Goal: Transaction & Acquisition: Purchase product/service

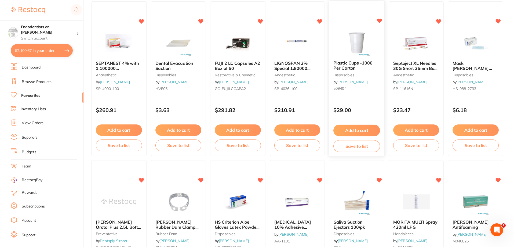
scroll to position [54, 0]
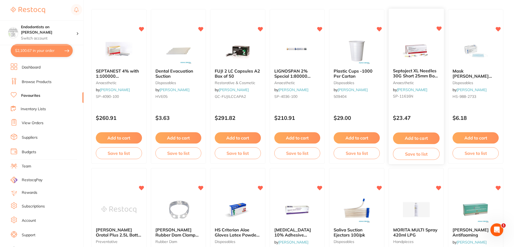
click at [409, 66] on div "Septoject XL Needles 30G Short 25mm Box of 100 anaesthetic by Henry Schein Hala…" at bounding box center [416, 84] width 55 height 41
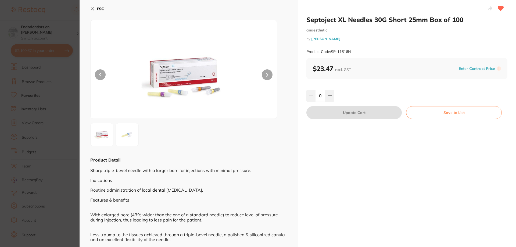
click at [125, 137] on img at bounding box center [126, 134] width 19 height 19
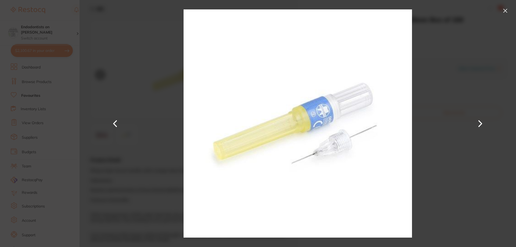
click at [55, 150] on section "Septoject XL Needles 30G Short 25mm Box of 100 anaesthetic by Henry Schein Hala…" at bounding box center [258, 123] width 516 height 247
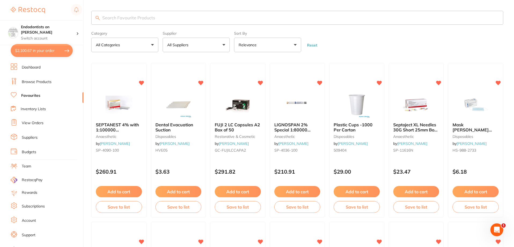
click at [117, 21] on input "search" at bounding box center [297, 18] width 412 height 14
type input "short"
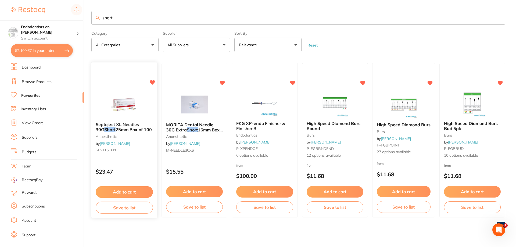
click at [127, 190] on button "Add to cart" at bounding box center [124, 192] width 57 height 12
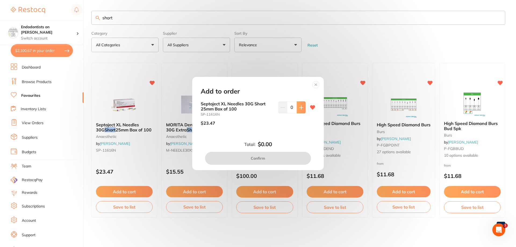
click at [302, 108] on button at bounding box center [301, 107] width 9 height 12
type input "3"
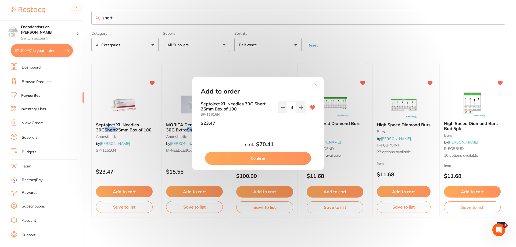
click at [280, 158] on button "Confirm" at bounding box center [258, 158] width 106 height 13
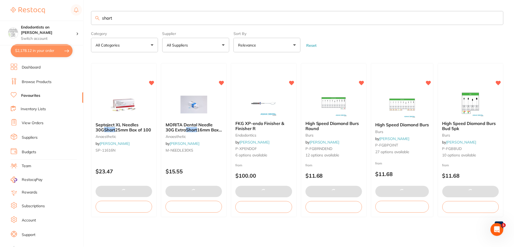
scroll to position [915, 0]
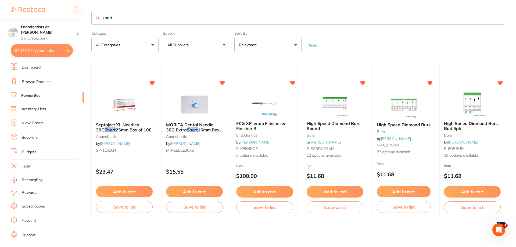
drag, startPoint x: 124, startPoint y: 19, endPoint x: 95, endPoint y: 17, distance: 29.6
click at [95, 17] on input "short" at bounding box center [298, 18] width 414 height 14
type input "edta"
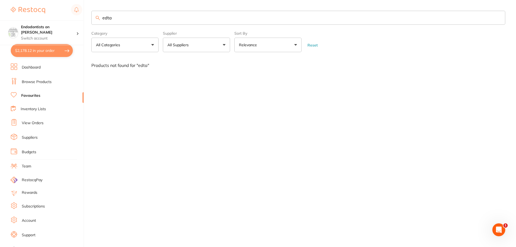
click at [34, 81] on link "Browse Products" at bounding box center [37, 81] width 30 height 5
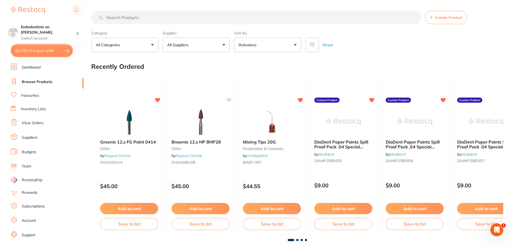
click at [120, 18] on input "search" at bounding box center [256, 17] width 330 height 13
paste input "EDS125"
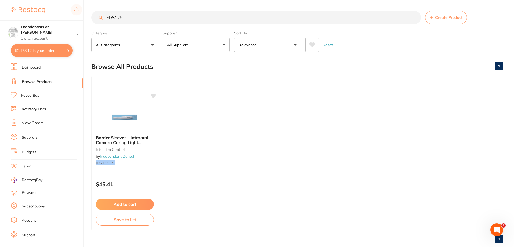
drag, startPoint x: 133, startPoint y: 17, endPoint x: 94, endPoint y: 20, distance: 39.5
click at [94, 20] on input "EDS125" at bounding box center [256, 17] width 330 height 13
type input "ah plus"
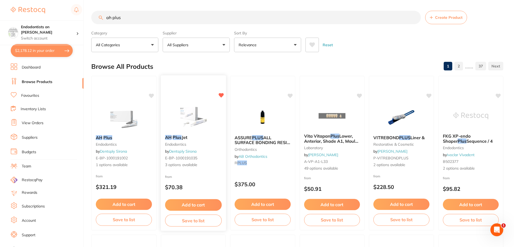
click at [204, 202] on button "Add to cart" at bounding box center [193, 205] width 57 height 12
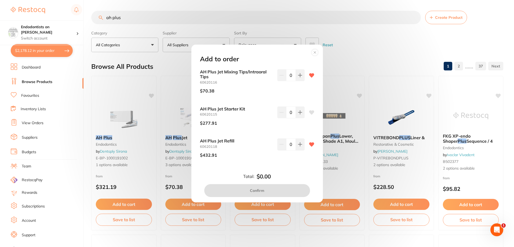
scroll to position [27, 0]
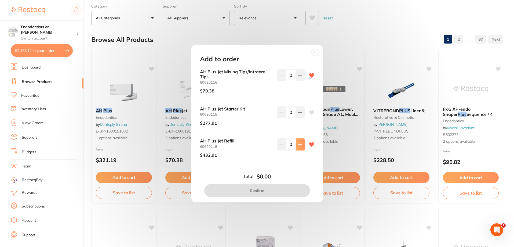
click at [298, 145] on icon at bounding box center [300, 144] width 4 height 4
type input "1"
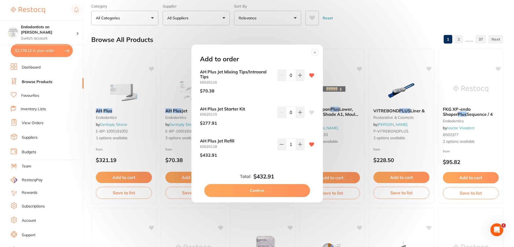
click at [279, 188] on button "Confirm" at bounding box center [257, 190] width 106 height 13
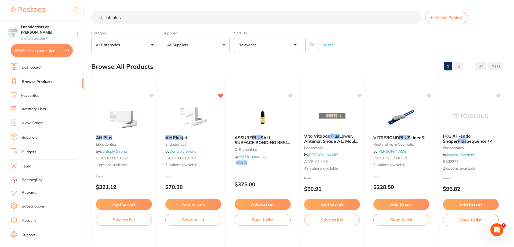
scroll to position [0, 0]
drag, startPoint x: 136, startPoint y: 20, endPoint x: 63, endPoint y: 14, distance: 73.1
click at [63, 14] on div "$2,654.32 Endodontists on Collins Switch account Endodontists on Collins $2,654…" at bounding box center [257, 123] width 514 height 247
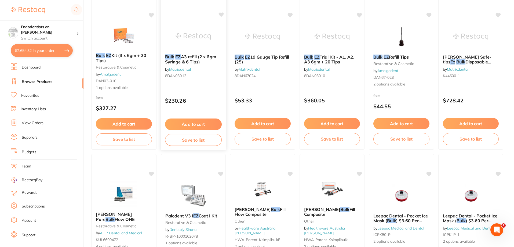
scroll to position [54, 0]
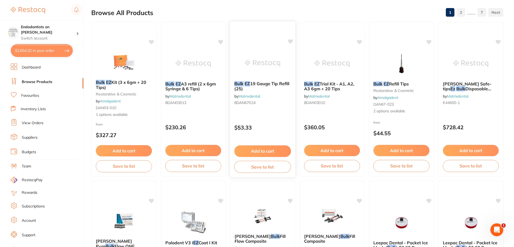
click at [290, 39] on icon at bounding box center [290, 41] width 5 height 5
click at [126, 151] on button "Add to cart" at bounding box center [124, 152] width 57 height 12
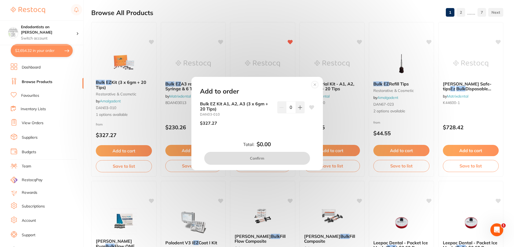
scroll to position [0, 0]
click at [316, 84] on circle at bounding box center [315, 84] width 6 height 6
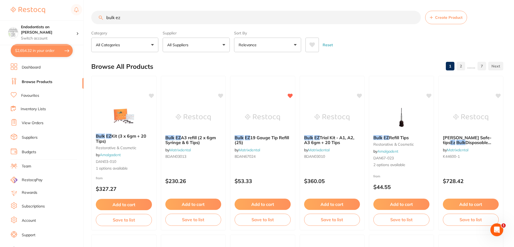
drag, startPoint x: 141, startPoint y: 19, endPoint x: 80, endPoint y: 19, distance: 61.0
click at [80, 19] on div "$2,654.32 Endodontists on Collins Switch account Endodontists on Collins $2,654…" at bounding box center [257, 123] width 514 height 247
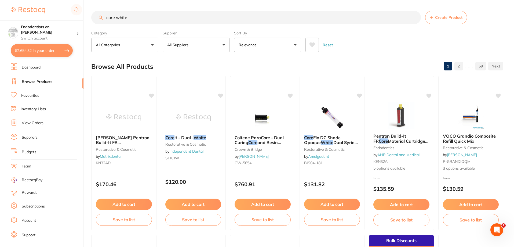
click at [105, 16] on input "core white" at bounding box center [256, 17] width 330 height 13
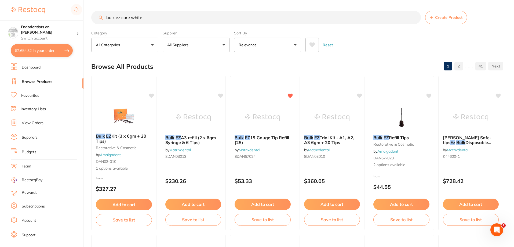
drag, startPoint x: 140, startPoint y: 16, endPoint x: 96, endPoint y: 17, distance: 43.5
click at [96, 17] on input "bulk ez core white" at bounding box center [256, 17] width 330 height 13
paste input "DAN03-022"
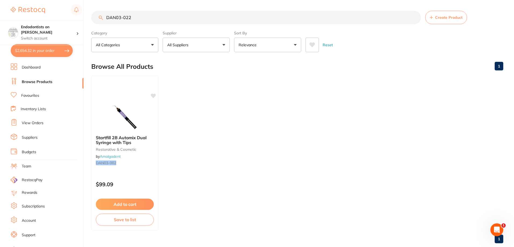
drag, startPoint x: 141, startPoint y: 14, endPoint x: 70, endPoint y: 16, distance: 70.9
click at [70, 16] on div "$2,654.32 Endodontists on Collins Switch account Endodontists on Collins $2,654…" at bounding box center [257, 123] width 514 height 247
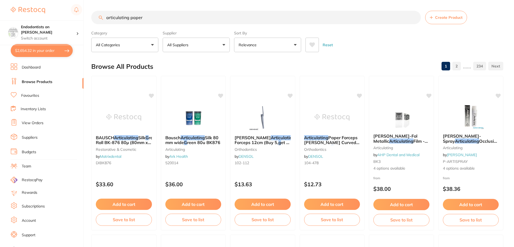
type input "articulating paper"
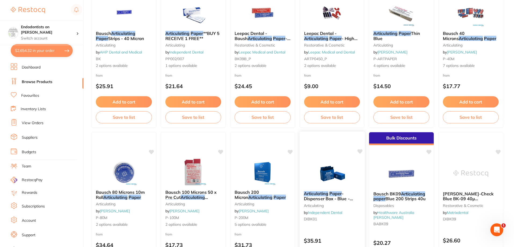
scroll to position [430, 0]
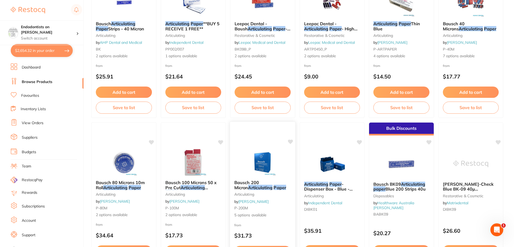
click at [291, 142] on icon at bounding box center [290, 141] width 5 height 5
click at [263, 163] on img at bounding box center [262, 162] width 35 height 27
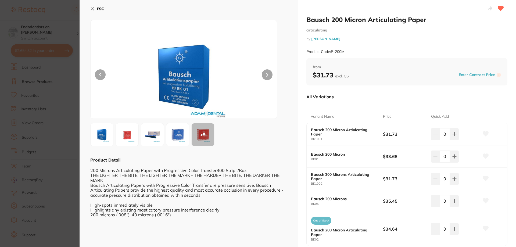
scroll to position [27, 0]
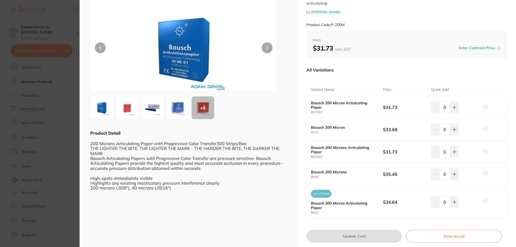
click at [106, 115] on img at bounding box center [101, 107] width 19 height 19
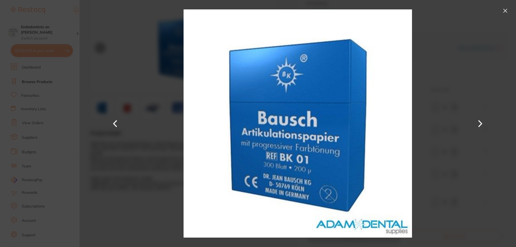
click at [477, 125] on button at bounding box center [480, 124] width 13 height 124
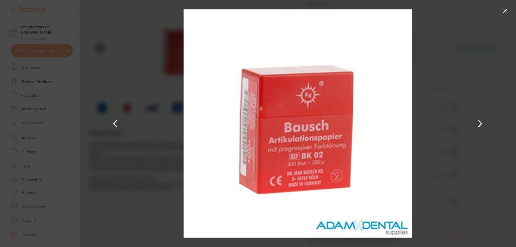
click at [477, 125] on button at bounding box center [480, 124] width 13 height 124
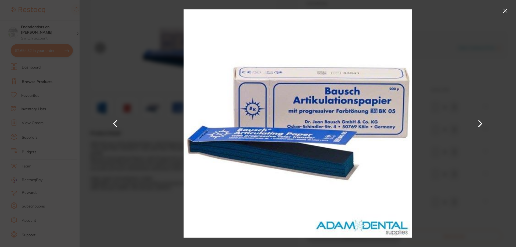
click at [477, 125] on button at bounding box center [480, 124] width 13 height 124
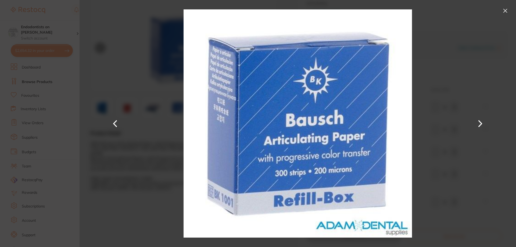
click at [477, 125] on button at bounding box center [480, 124] width 13 height 124
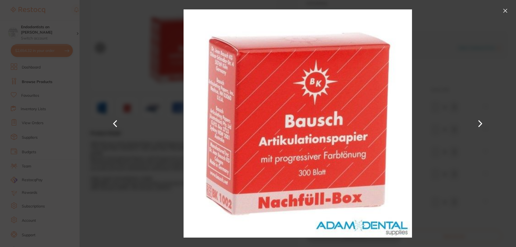
click at [477, 125] on button at bounding box center [480, 124] width 13 height 124
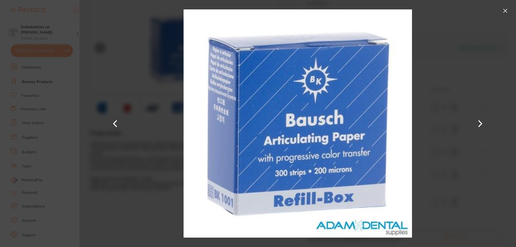
click at [54, 164] on section "Bausch 200 Micron Articulating Paper articulating by Adam Dental Product Code: …" at bounding box center [258, 123] width 516 height 247
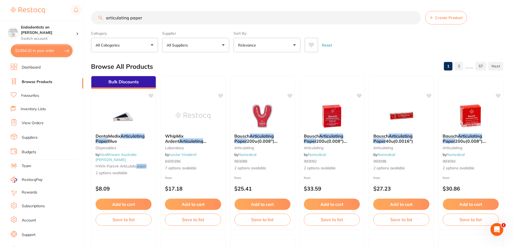
scroll to position [430, 0]
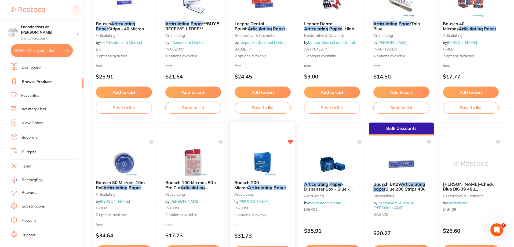
click at [260, 164] on img at bounding box center [262, 162] width 35 height 27
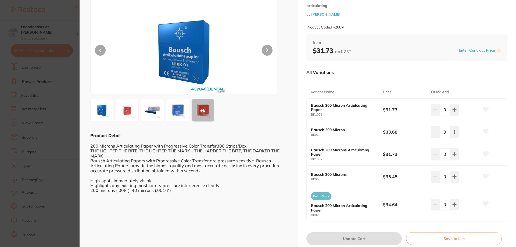
scroll to position [15, 0]
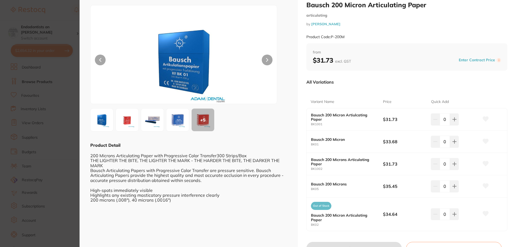
drag, startPoint x: 484, startPoint y: 116, endPoint x: 456, endPoint y: 130, distance: 30.5
click at [483, 117] on icon at bounding box center [485, 118] width 6 height 5
click at [455, 121] on icon at bounding box center [454, 119] width 4 height 4
type input "1"
click at [337, 244] on button "Update Cart" at bounding box center [353, 248] width 95 height 13
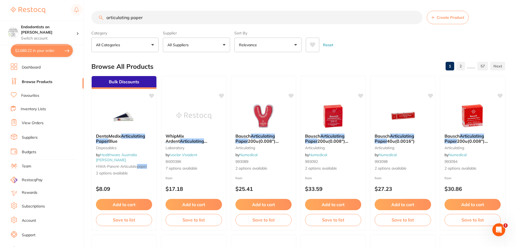
checkbox input "false"
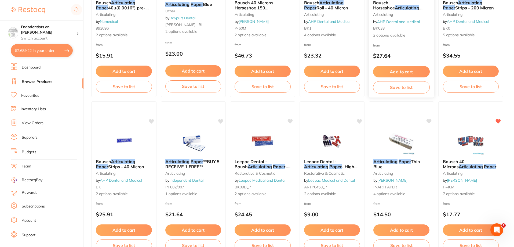
scroll to position [269, 0]
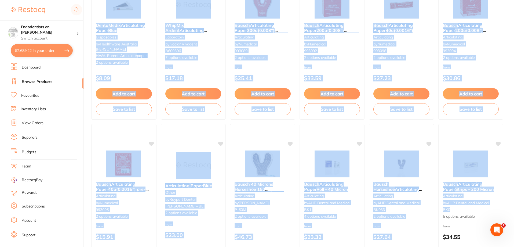
drag, startPoint x: 514, startPoint y: 49, endPoint x: 515, endPoint y: -8, distance: 57.5
click at [514, 0] on html "$2,689.22 Endodontists on Collins Switch account Endodontists on Collins $2,689…" at bounding box center [257, 12] width 514 height 247
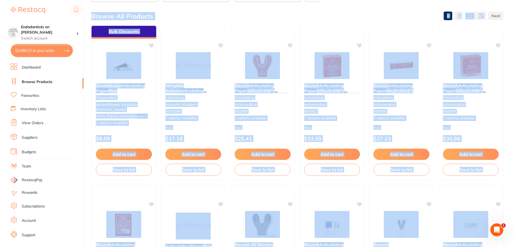
scroll to position [0, 0]
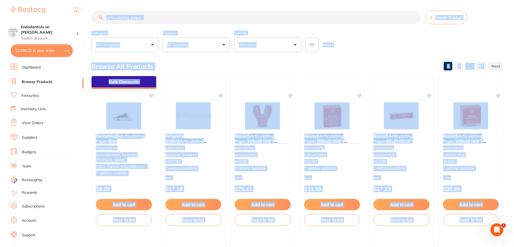
click at [145, 17] on input "articulating paper" at bounding box center [256, 17] width 330 height 13
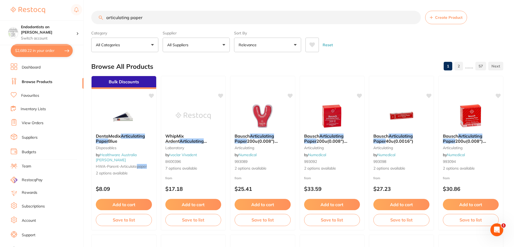
drag, startPoint x: 135, startPoint y: 16, endPoint x: 86, endPoint y: 17, distance: 48.6
click at [86, 17] on div "$2,689.22 Endodontists on Collins Switch account Endodontists on Collins $2,689…" at bounding box center [257, 123] width 514 height 247
type input "r"
type input "bibs"
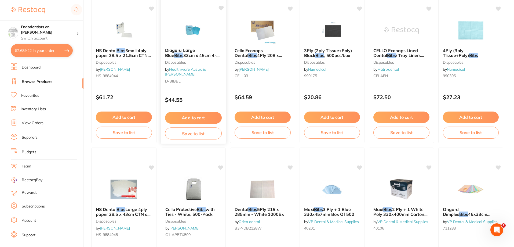
scroll to position [564, 0]
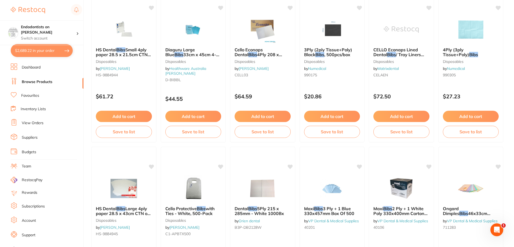
click at [30, 95] on link "Favourites" at bounding box center [30, 95] width 18 height 5
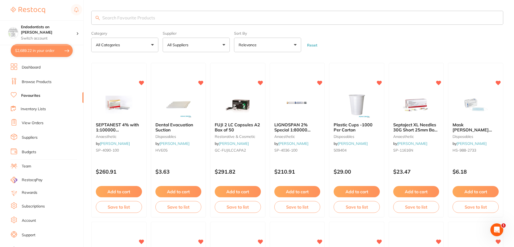
click at [132, 18] on input "search" at bounding box center [297, 18] width 412 height 14
type input "bibs"
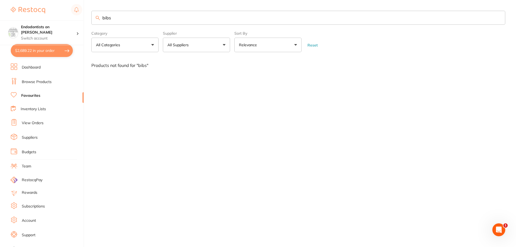
click at [40, 82] on link "Browse Products" at bounding box center [37, 81] width 30 height 5
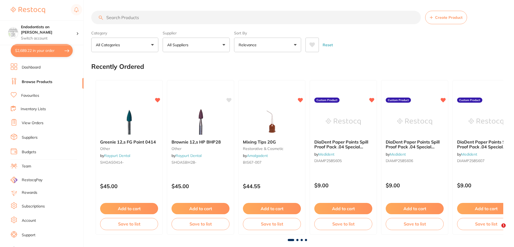
click at [159, 19] on input "search" at bounding box center [256, 17] width 330 height 13
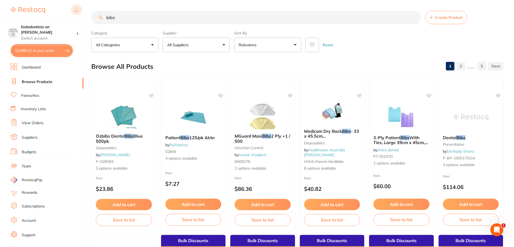
drag, startPoint x: 106, startPoint y: 13, endPoint x: 70, endPoint y: 10, distance: 35.9
click at [73, 10] on div "$2,689.22 Endodontists on Collins Switch account Endodontists on Collins $2,689…" at bounding box center [257, 123] width 514 height 247
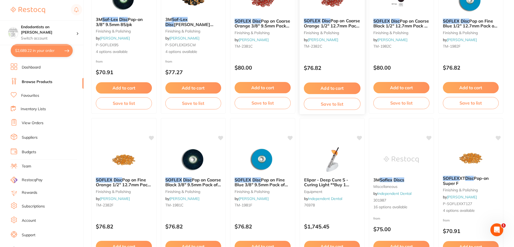
scroll to position [134, 0]
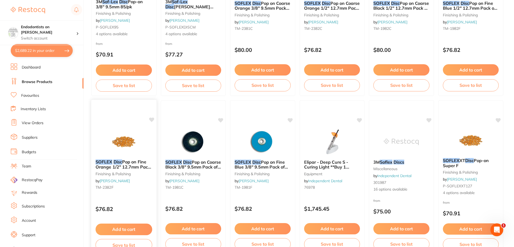
click at [125, 147] on img at bounding box center [123, 141] width 35 height 27
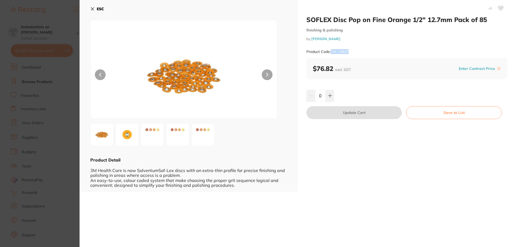
drag, startPoint x: 362, startPoint y: 51, endPoint x: 331, endPoint y: 52, distance: 30.4
click at [331, 52] on div "Product Code: TM-2382F" at bounding box center [406, 51] width 201 height 13
copy small "TM-2382F"
click at [70, 62] on section "SOFLEX Disc Pop on Fine Orange 1/2" 12.7mm Pack of 85 finishing & polishing by …" at bounding box center [258, 123] width 516 height 247
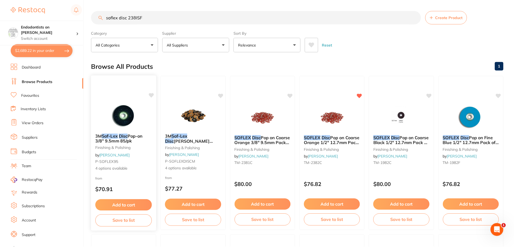
scroll to position [134, 0]
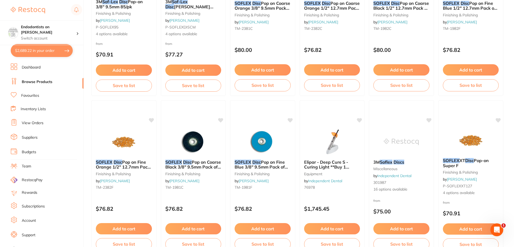
click at [44, 81] on link "Browse Products" at bounding box center [37, 81] width 31 height 5
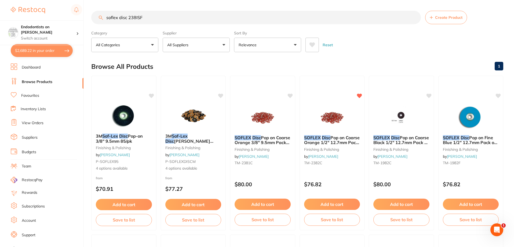
drag, startPoint x: 154, startPoint y: 19, endPoint x: 53, endPoint y: 14, distance: 101.4
click at [59, 13] on div "$2,689.22 Endodontists on Collins Switch account Endodontists on Collins $2,689…" at bounding box center [257, 123] width 514 height 247
paste input "TM-2381"
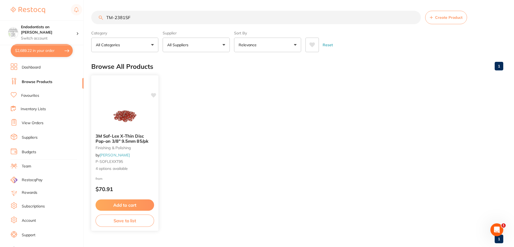
click at [135, 205] on button "Add to cart" at bounding box center [125, 205] width 59 height 12
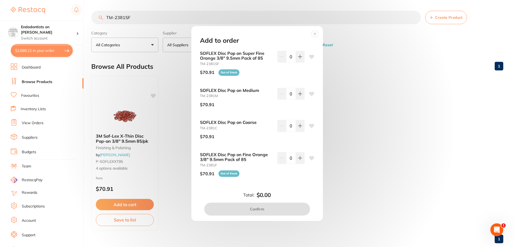
click at [384, 143] on div "Add to order SOFLEX Disc Pop on Super Fine Orange 3/8" 9.5mm Pack of 85 TM-2381…" at bounding box center [257, 123] width 514 height 247
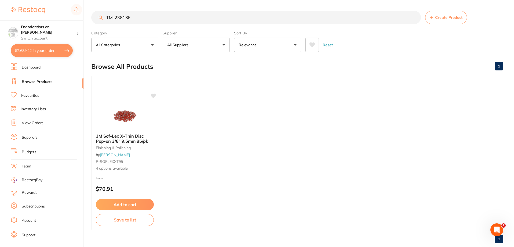
drag, startPoint x: 157, startPoint y: 21, endPoint x: 93, endPoint y: 16, distance: 64.1
click at [93, 16] on input "TM-2381SF" at bounding box center [256, 17] width 330 height 13
paste input "GC-FUJI7PINKEP"
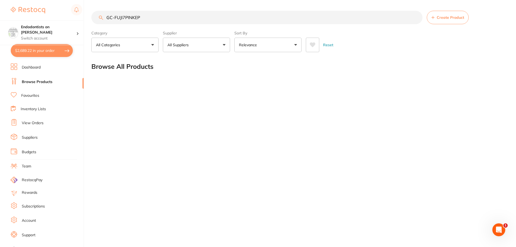
drag, startPoint x: 154, startPoint y: 19, endPoint x: 56, endPoint y: 11, distance: 98.6
click at [56, 11] on div "$2,689.22 Endodontists on Collins Switch account Endodontists on Collins $2,689…" at bounding box center [258, 123] width 516 height 247
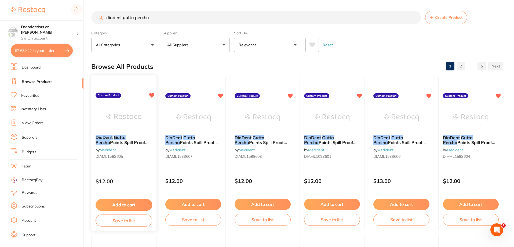
click at [132, 122] on img at bounding box center [123, 116] width 35 height 27
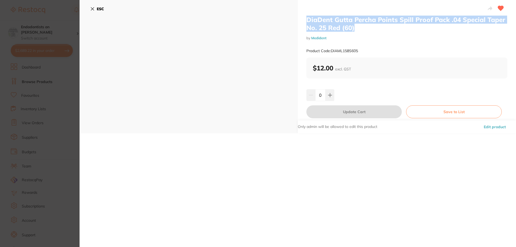
drag, startPoint x: 361, startPoint y: 30, endPoint x: 300, endPoint y: 21, distance: 61.4
click at [300, 21] on div "DiaDent Gutta Percha Points Spill Proof Pack .04 Special Taper No. 25 Red (60) …" at bounding box center [407, 66] width 218 height 133
copy h2 "DiaDent Gutta Percha Points Spill Proof Pack .04 Special Taper No. 25 Red (60)"
drag, startPoint x: 99, startPoint y: 9, endPoint x: 113, endPoint y: 21, distance: 18.4
click at [99, 9] on b "ESC" at bounding box center [100, 8] width 7 height 5
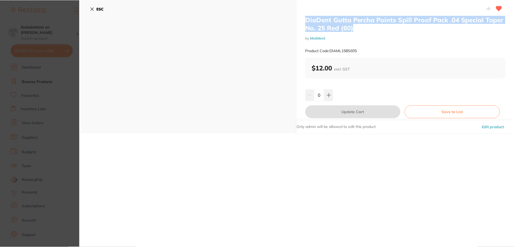
scroll to position [1, 0]
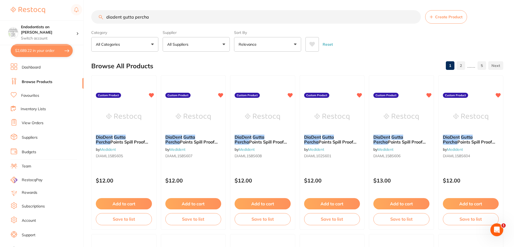
drag, startPoint x: 167, startPoint y: 20, endPoint x: 67, endPoint y: 11, distance: 100.0
click at [68, 11] on div "$2,689.22 Endodontists on Collins Switch account Endodontists on Collins $2,689…" at bounding box center [257, 122] width 514 height 247
paste input "DiaDent Gutta Percha Points Spill Proof Pack .04 Special Taper No. 25 Red (60)"
type input "DiaDent Gutta Percha Points Spill Proof Pack .04 Special Taper No. 25 Red (60)"
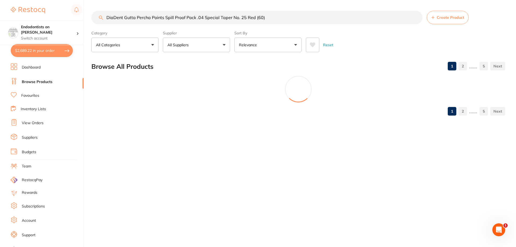
click at [240, 17] on input "DiaDent Gutta Percha Points Spill Proof Pack .04 Special Taper No. 25 Red (60)" at bounding box center [256, 17] width 331 height 13
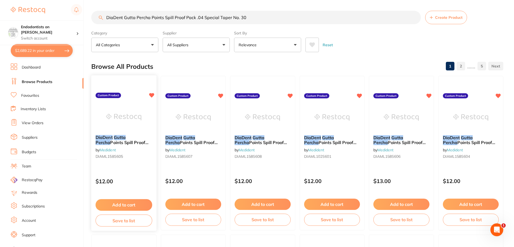
type input "DiaDent Gutta Percha Points Spill Proof Pack .04 Special Taper No. 30"
click at [134, 119] on img at bounding box center [123, 116] width 35 height 27
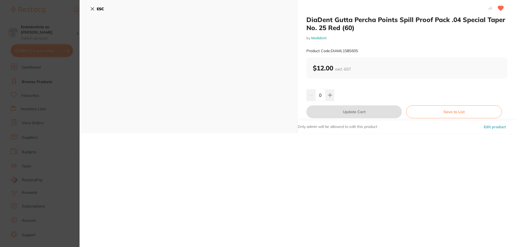
click at [62, 75] on section "DiaDent Gutta Percha Points Spill Proof Pack .04 Special Taper No. 25 Red (60) …" at bounding box center [258, 123] width 516 height 247
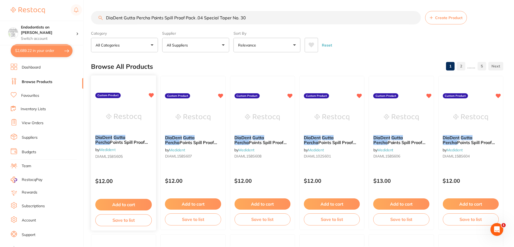
scroll to position [1, 0]
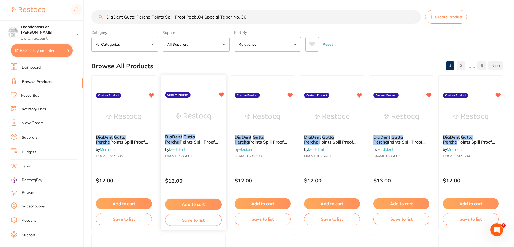
click at [208, 128] on img at bounding box center [193, 116] width 35 height 27
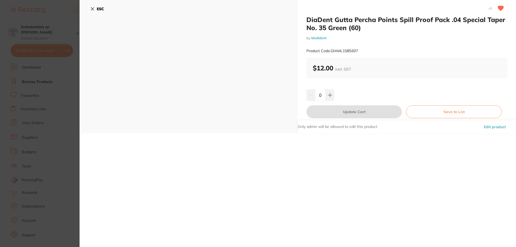
click at [74, 118] on section "DiaDent Gutta Percha Points Spill Proof Pack .04 Special Taper No. 35 Green (60…" at bounding box center [258, 123] width 516 height 247
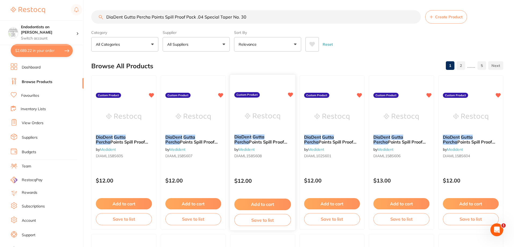
click at [239, 129] on div at bounding box center [262, 116] width 65 height 27
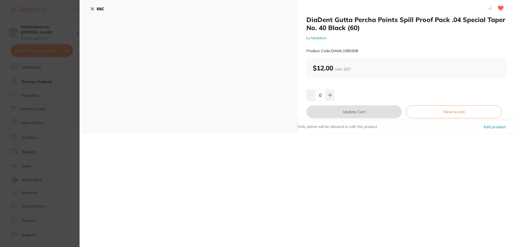
click at [43, 131] on section "DiaDent Gutta Percha Points Spill Proof Pack .04 Special Taper No. 40 Black (60…" at bounding box center [258, 123] width 516 height 247
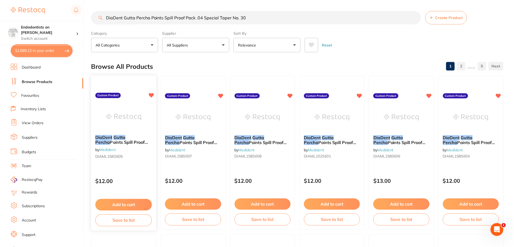
scroll to position [1, 0]
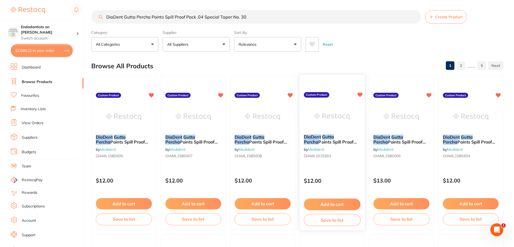
click at [332, 131] on div "DiaDent Gutta Percha Points Spill Proof Pack Size XF White (100) by Medident DI…" at bounding box center [332, 147] width 65 height 35
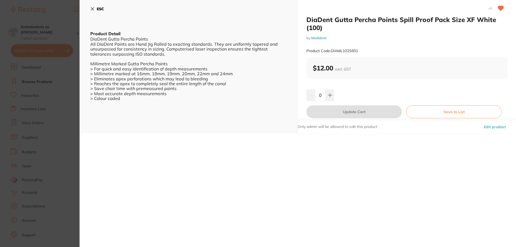
click at [47, 155] on section "DiaDent Gutta Percha Points Spill Proof Pack Size XF White (100) by Medident Pr…" at bounding box center [258, 123] width 516 height 247
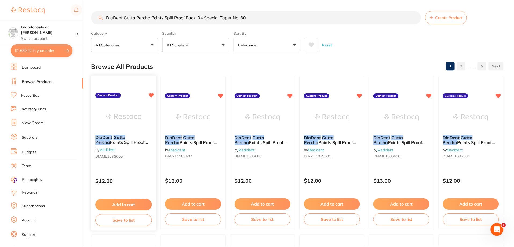
scroll to position [1, 0]
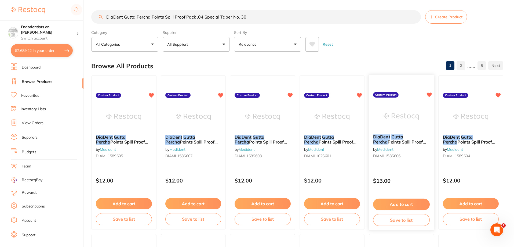
click at [397, 127] on img at bounding box center [401, 116] width 35 height 27
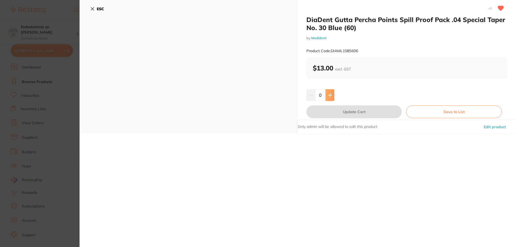
click at [330, 94] on icon at bounding box center [330, 95] width 4 height 4
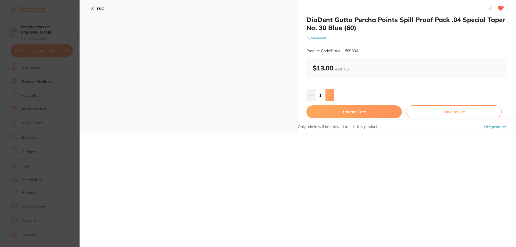
click at [329, 93] on icon at bounding box center [330, 95] width 4 height 4
click at [330, 93] on icon at bounding box center [330, 95] width 4 height 4
click at [331, 93] on icon at bounding box center [330, 95] width 4 height 4
type input "5"
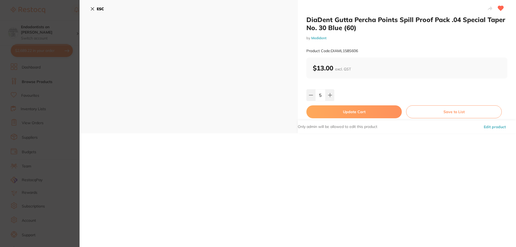
click at [340, 112] on button "Update Cart" at bounding box center [353, 111] width 95 height 13
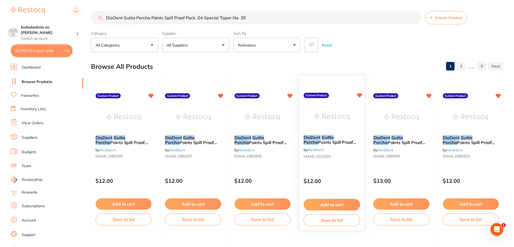
scroll to position [1, 0]
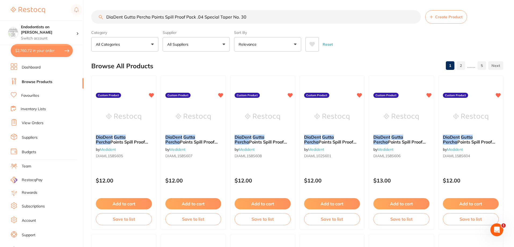
drag, startPoint x: 258, startPoint y: 19, endPoint x: 98, endPoint y: 16, distance: 160.1
click at [99, 16] on input "DiaDent Gutta Percha Points Spill Proof Pack .04 Special Taper No. 30" at bounding box center [256, 16] width 330 height 13
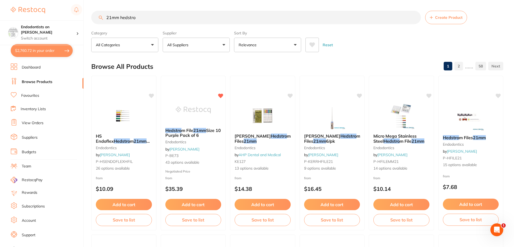
scroll to position [0, 0]
type input "21mm hedstro"
click at [34, 93] on link "Favourites" at bounding box center [30, 95] width 18 height 5
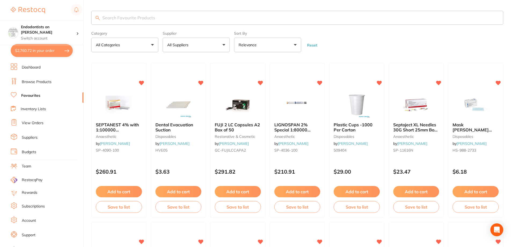
click at [113, 20] on input "search" at bounding box center [297, 18] width 412 height 14
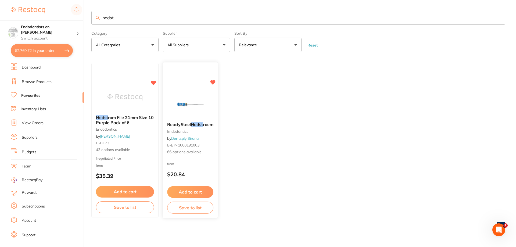
type input "hedst"
click at [194, 189] on button "Add to cart" at bounding box center [190, 192] width 46 height 12
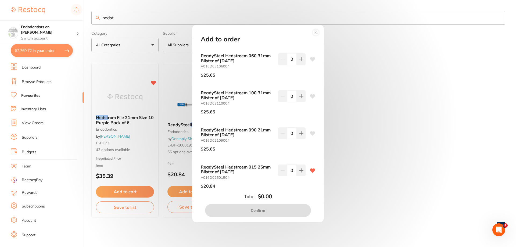
scroll to position [107, 0]
click at [310, 133] on icon at bounding box center [312, 133] width 5 height 4
click at [300, 135] on button at bounding box center [301, 133] width 9 height 12
type input "1"
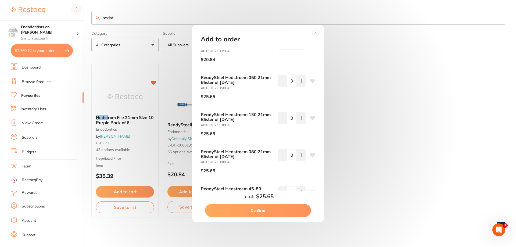
scroll to position [779, 0]
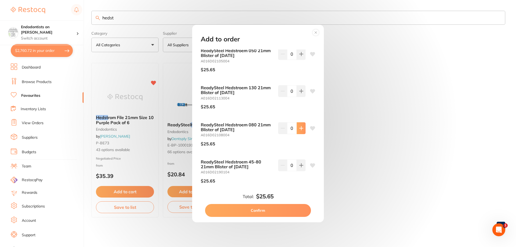
click at [311, 128] on icon at bounding box center [312, 128] width 5 height 4
click at [301, 130] on icon at bounding box center [301, 128] width 4 height 4
type input "1"
click at [270, 211] on button "Confirm" at bounding box center [258, 210] width 106 height 13
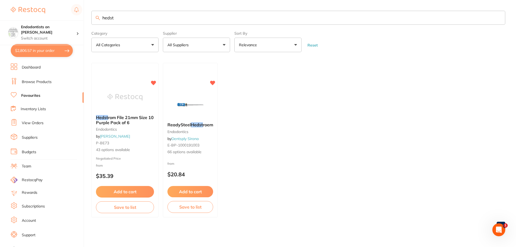
scroll to position [0, 0]
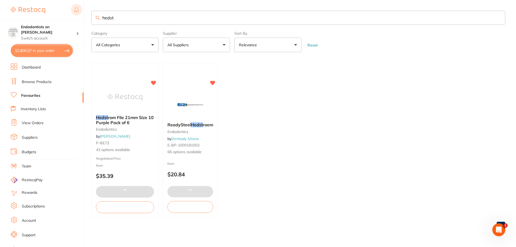
drag, startPoint x: 138, startPoint y: 20, endPoint x: 71, endPoint y: 16, distance: 66.7
click at [71, 16] on div "$2,806.57 Endodontists on [PERSON_NAME] Switch account Endodontists on [PERSON_…" at bounding box center [258, 123] width 516 height 247
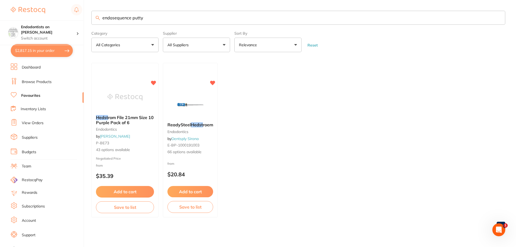
type input "endosequence putty"
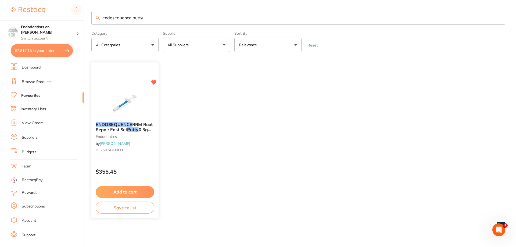
click at [133, 186] on div "Add to cart Save to list" at bounding box center [124, 200] width 67 height 36
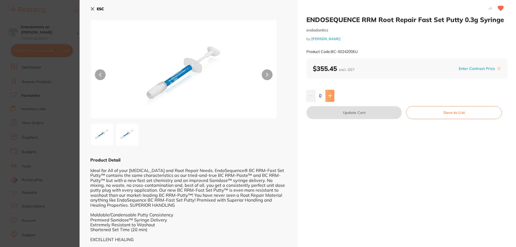
click at [331, 92] on button at bounding box center [329, 96] width 9 height 12
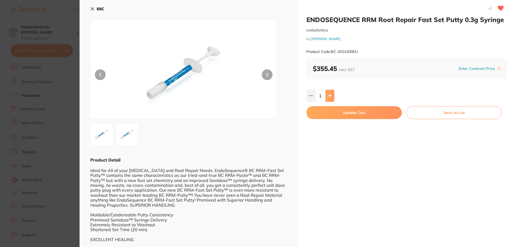
click at [332, 92] on button at bounding box center [329, 96] width 9 height 12
type input "2"
drag, startPoint x: 335, startPoint y: 114, endPoint x: 338, endPoint y: 113, distance: 3.1
click at [335, 114] on button "Update Cart" at bounding box center [353, 112] width 95 height 13
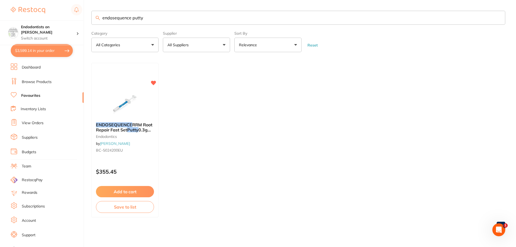
drag, startPoint x: 153, startPoint y: 20, endPoint x: 65, endPoint y: 17, distance: 88.2
click at [65, 17] on div "$3,599.14 Endodontists on [PERSON_NAME] Switch account Endodontists on [PERSON_…" at bounding box center [258, 123] width 516 height 247
type input "medipros"
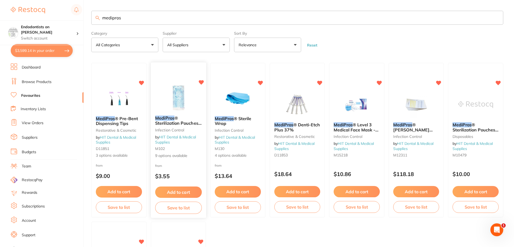
click at [189, 191] on button "Add to cart" at bounding box center [178, 192] width 46 height 12
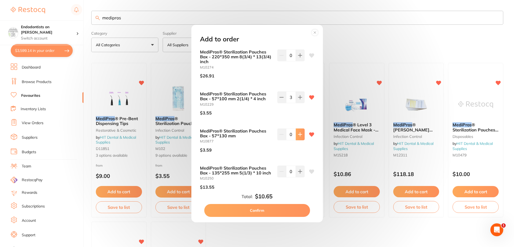
click at [299, 133] on icon at bounding box center [299, 133] width 3 height 3
type input "1"
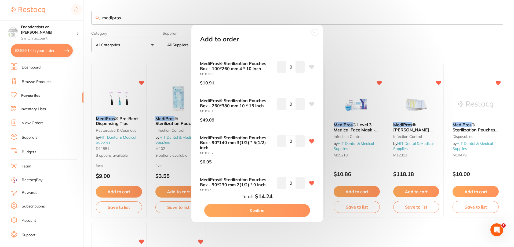
scroll to position [202, 0]
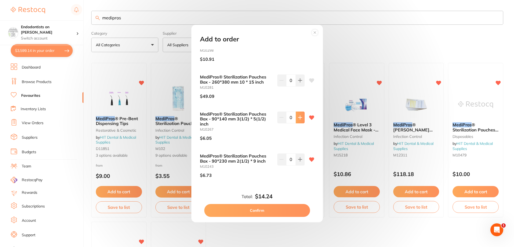
click at [300, 117] on icon at bounding box center [299, 117] width 3 height 3
type input "1"
click at [254, 209] on button "Confirm" at bounding box center [257, 210] width 106 height 13
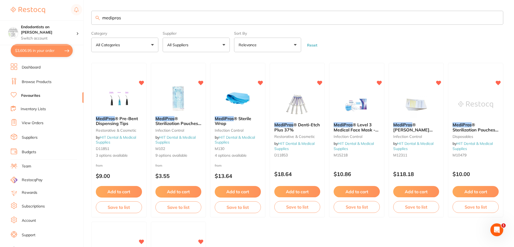
checkbox input "false"
click at [488, 192] on button "Add to cart" at bounding box center [476, 192] width 46 height 12
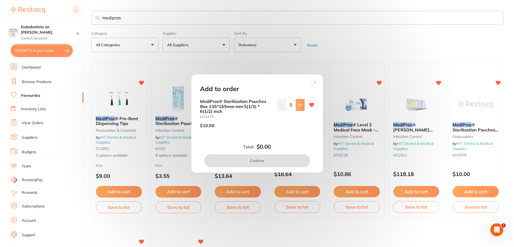
click at [300, 103] on icon at bounding box center [300, 105] width 4 height 4
type input "1"
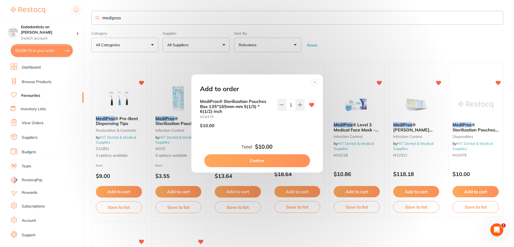
click at [283, 159] on button "Confirm" at bounding box center [257, 160] width 106 height 13
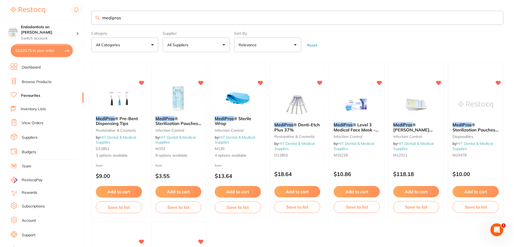
drag, startPoint x: 126, startPoint y: 16, endPoint x: 47, endPoint y: 9, distance: 79.8
click at [47, 9] on div "$3,620.75 Endodontists on [PERSON_NAME] Switch account Endodontists on [PERSON_…" at bounding box center [257, 123] width 514 height 247
type input "90 x 140"
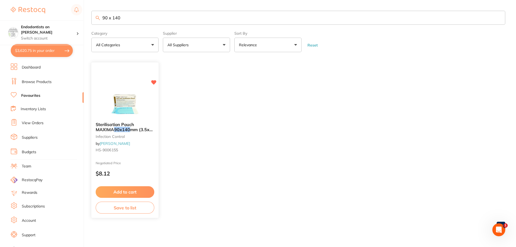
click at [132, 189] on button "Add to cart" at bounding box center [125, 192] width 59 height 12
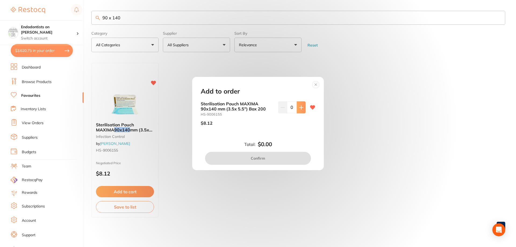
click at [301, 108] on icon at bounding box center [301, 107] width 4 height 4
type input "1"
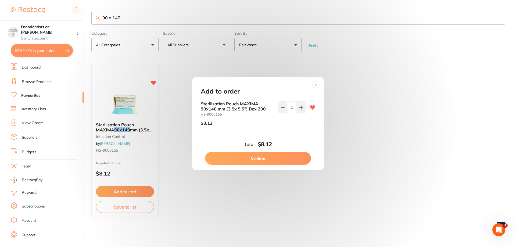
click at [273, 158] on button "Confirm" at bounding box center [258, 158] width 106 height 13
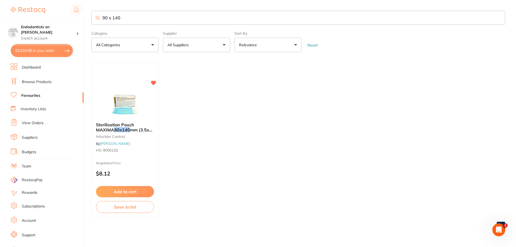
drag, startPoint x: 37, startPoint y: 5, endPoint x: 28, endPoint y: 6, distance: 8.4
click at [30, 5] on div "$3,629.68 Endodontists on [PERSON_NAME] Switch account Endodontists on [PERSON_…" at bounding box center [258, 123] width 516 height 247
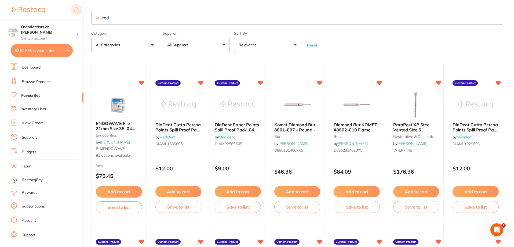
drag, startPoint x: 80, startPoint y: 14, endPoint x: 76, endPoint y: 14, distance: 3.2
click at [76, 14] on div "$3,629.68 Endodontists on [PERSON_NAME] Switch account Endodontists on [PERSON_…" at bounding box center [257, 123] width 514 height 247
type input "paste filler red"
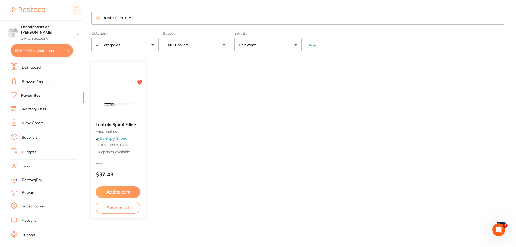
click at [123, 192] on button "Add to cart" at bounding box center [118, 192] width 45 height 12
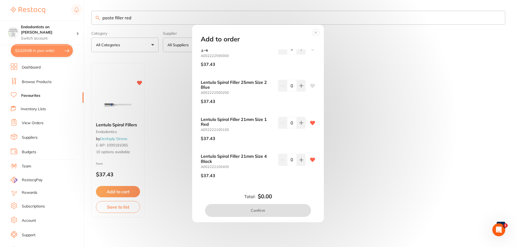
scroll to position [229, 0]
click at [298, 126] on button at bounding box center [301, 123] width 9 height 12
type input "1"
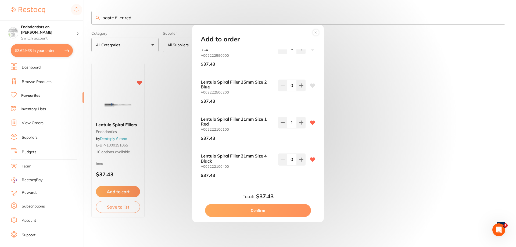
click at [282, 212] on button "Confirm" at bounding box center [258, 210] width 106 height 13
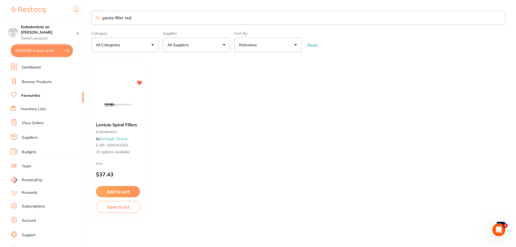
scroll to position [0, 0]
drag, startPoint x: 144, startPoint y: 17, endPoint x: 55, endPoint y: 10, distance: 89.2
click at [55, 10] on div "$3,670.85 Endodontists on [PERSON_NAME] Switch account Endodontists on [PERSON_…" at bounding box center [258, 123] width 516 height 247
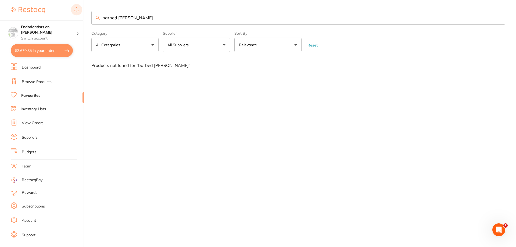
drag, startPoint x: 139, startPoint y: 20, endPoint x: 73, endPoint y: 11, distance: 66.7
click at [73, 11] on div "$3,670.85 Endodontists on [PERSON_NAME] Switch account Endodontists on [PERSON_…" at bounding box center [258, 123] width 516 height 247
type input "vortex blue"
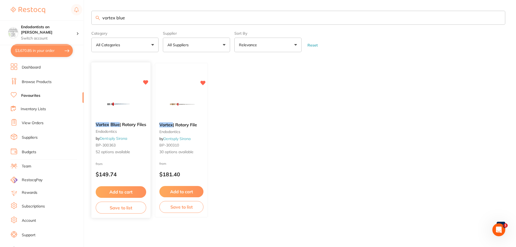
click at [134, 190] on button "Add to cart" at bounding box center [121, 192] width 50 height 12
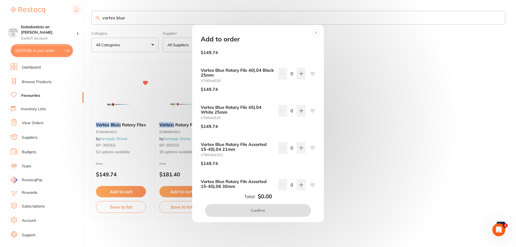
scroll to position [134, 0]
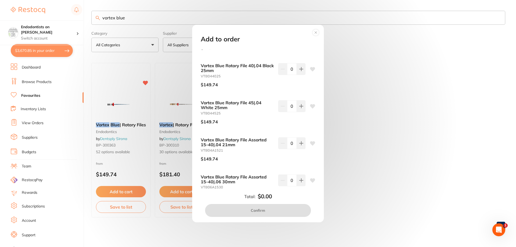
click at [320, 67] on div "Add to order Vortex Blue Rotary File 20|.06 Yellow 30mm VTB062030 $149.74 0 Vor…" at bounding box center [258, 123] width 132 height 197
drag, startPoint x: 425, startPoint y: 80, endPoint x: 350, endPoint y: 49, distance: 81.3
click at [423, 79] on div "Add to order Vortex Blue Rotary File 20|.06 Yellow 30mm VTB062030 $149.74 0 Vor…" at bounding box center [258, 123] width 516 height 247
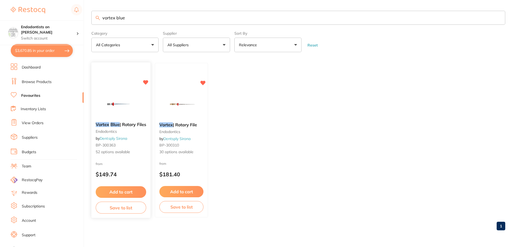
click at [108, 115] on img at bounding box center [120, 104] width 35 height 27
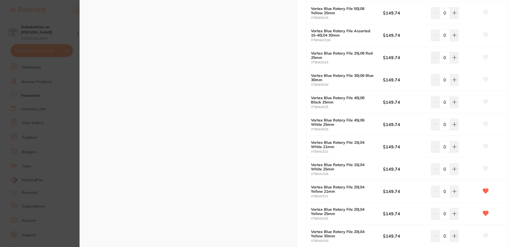
scroll to position [349, 0]
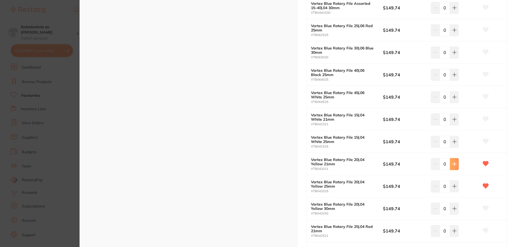
click at [452, 165] on icon at bounding box center [454, 164] width 4 height 4
type input "1"
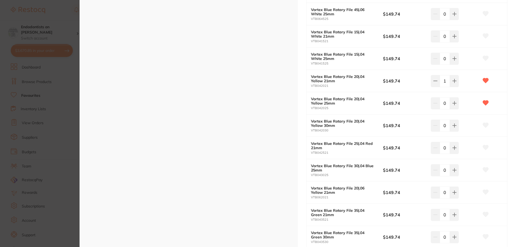
scroll to position [430, 0]
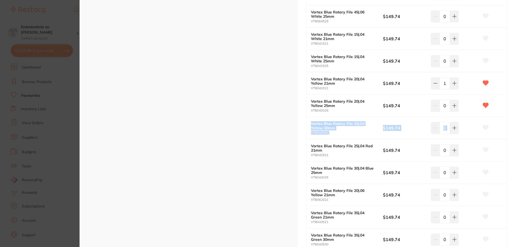
drag, startPoint x: 514, startPoint y: 96, endPoint x: 515, endPoint y: 123, distance: 26.9
click at [515, 132] on div "Vortex Blue | Rotary Files endodontics by Dentsply Sirona Product Code: BP-3003…" at bounding box center [298, 123] width 436 height 247
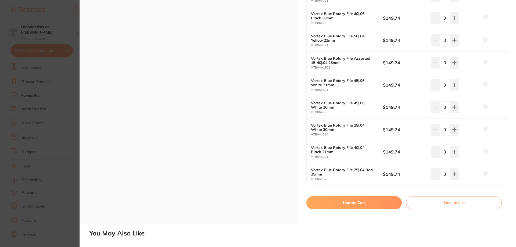
scroll to position [1117, 0]
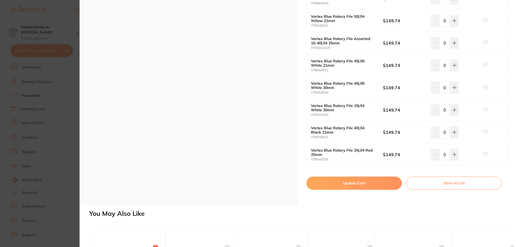
click at [341, 183] on button "Update Cart" at bounding box center [353, 182] width 95 height 13
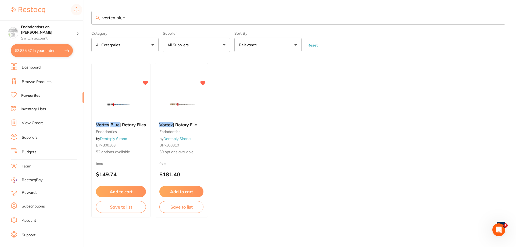
drag, startPoint x: 139, startPoint y: 17, endPoint x: 50, endPoint y: 14, distance: 89.2
click at [50, 14] on div "$3,835.57 Endodontists on [PERSON_NAME] Switch account Endodontists on [PERSON_…" at bounding box center [258, 123] width 516 height 247
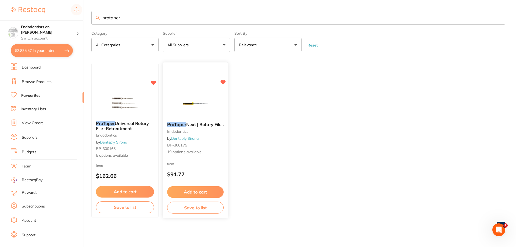
click at [197, 192] on button "Add to cart" at bounding box center [195, 192] width 56 height 12
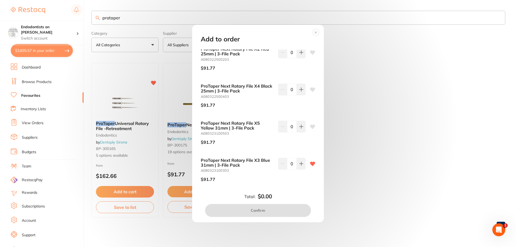
scroll to position [215, 0]
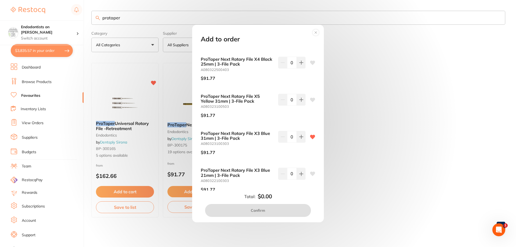
click at [138, 16] on div "Add to order ProTaper Next Rotary File Assorted (X1 X2 X3) 21mm | 3-File Pack A…" at bounding box center [258, 123] width 516 height 247
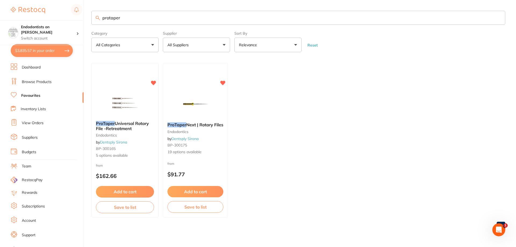
scroll to position [0, 0]
drag, startPoint x: 108, startPoint y: 14, endPoint x: 56, endPoint y: 8, distance: 52.4
click at [56, 8] on div "$3,835.57 Endodontists on [PERSON_NAME] Switch account Endodontists on [PERSON_…" at bounding box center [258, 123] width 516 height 247
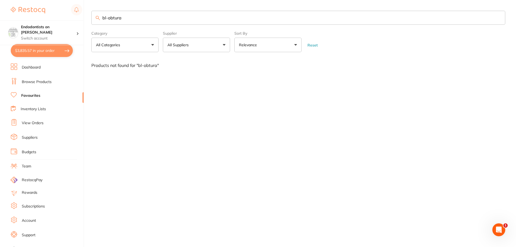
drag, startPoint x: 136, startPoint y: 20, endPoint x: 27, endPoint y: 13, distance: 109.3
click at [27, 13] on div "$3,835.57 Endodontists on [PERSON_NAME] Switch account Endodontists on [PERSON_…" at bounding box center [258, 123] width 516 height 247
type input "ligno"
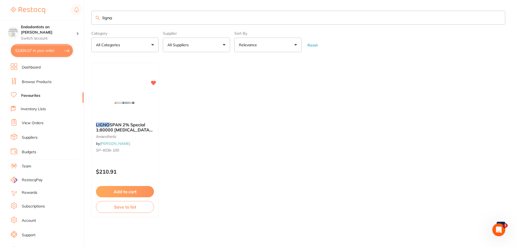
click at [128, 193] on button "Add to cart" at bounding box center [125, 191] width 58 height 11
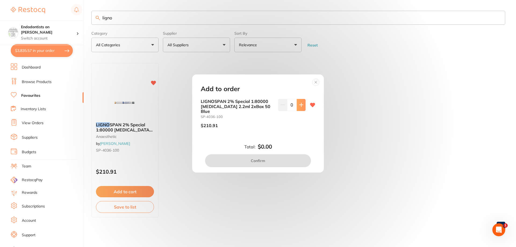
click at [301, 105] on icon at bounding box center [301, 105] width 4 height 4
type input "1"
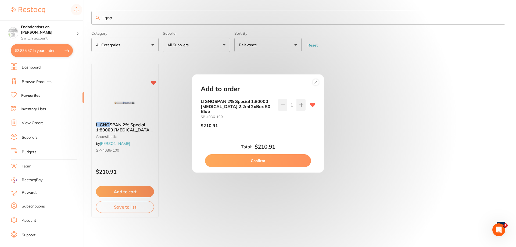
click at [276, 156] on button "Confirm" at bounding box center [258, 160] width 106 height 13
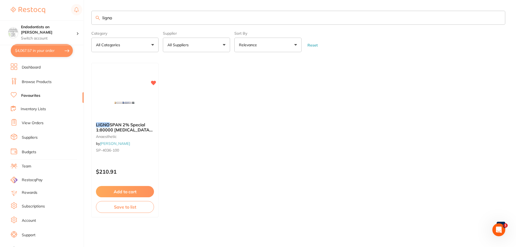
drag, startPoint x: 151, startPoint y: 20, endPoint x: 41, endPoint y: 10, distance: 111.1
click at [44, 11] on div "$4,067.57 Endodontists on [PERSON_NAME] Switch account Endodontists on [PERSON_…" at bounding box center [258, 123] width 516 height 247
type input "wipes"
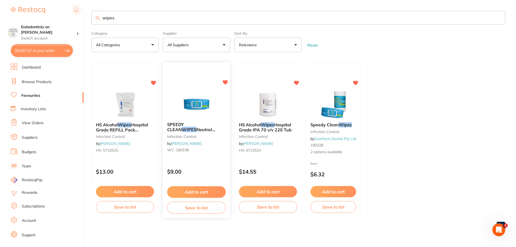
click at [205, 192] on button "Add to cart" at bounding box center [196, 192] width 59 height 12
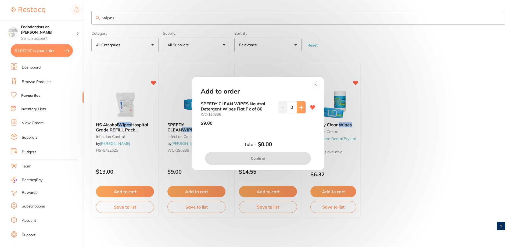
click at [299, 109] on icon at bounding box center [301, 107] width 4 height 4
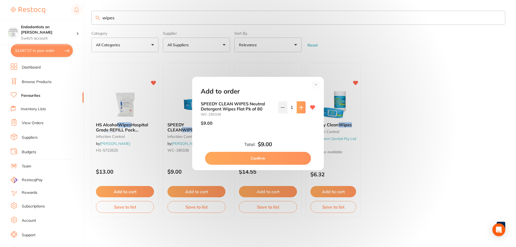
click at [299, 109] on icon at bounding box center [301, 107] width 4 height 4
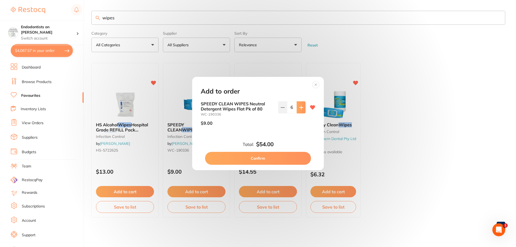
click at [299, 109] on icon at bounding box center [301, 107] width 4 height 4
type input "8"
click at [282, 160] on button "Confirm" at bounding box center [258, 158] width 106 height 13
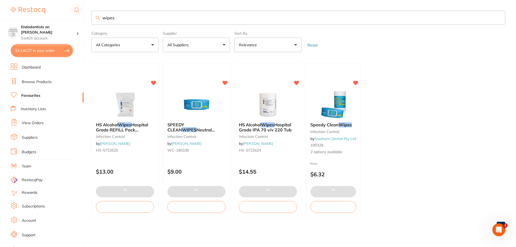
drag, startPoint x: 119, startPoint y: 17, endPoint x: 65, endPoint y: 18, distance: 54.0
click at [65, 18] on div "$4,146.77 Endodontists on [PERSON_NAME] Switch account Endodontists on [PERSON_…" at bounding box center [258, 123] width 516 height 247
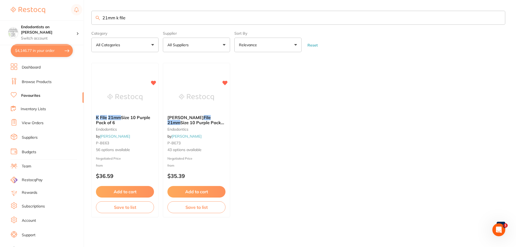
drag, startPoint x: 138, startPoint y: 17, endPoint x: 72, endPoint y: 17, distance: 66.3
click at [72, 17] on div "$4,146.77 Endodontists on [PERSON_NAME] Switch account Endodontists on [PERSON_…" at bounding box center [258, 123] width 516 height 247
click at [203, 39] on button "All Suppliers" at bounding box center [196, 45] width 67 height 15
drag, startPoint x: 268, startPoint y: 91, endPoint x: 250, endPoint y: 79, distance: 22.1
click at [269, 91] on ul "K File 21mm Size 10 Purple Pack of 6 endodontics by [PERSON_NAME] P-BE63 56 opt…" at bounding box center [298, 140] width 414 height 154
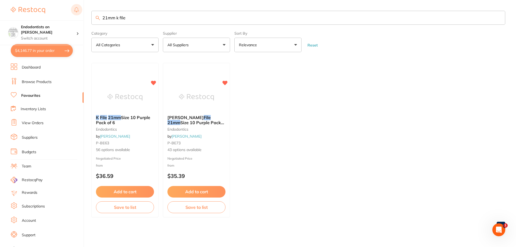
drag, startPoint x: 100, startPoint y: 16, endPoint x: 71, endPoint y: 14, distance: 28.6
click at [71, 14] on div "$4,146.77 Endodontists on [PERSON_NAME] Switch account Endodontists on [PERSON_…" at bounding box center [258, 123] width 516 height 247
type input "fuji II lc"
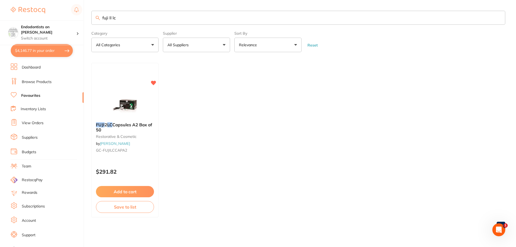
click at [139, 193] on button "Add to cart" at bounding box center [125, 191] width 58 height 11
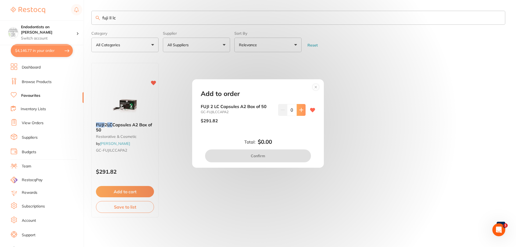
click at [301, 110] on icon at bounding box center [301, 110] width 4 height 4
type input "1"
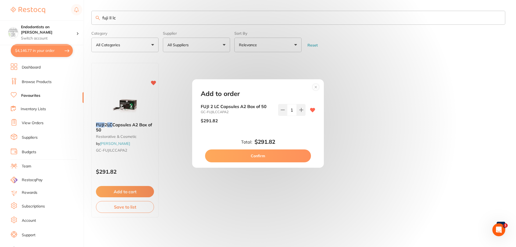
click at [281, 159] on button "Confirm" at bounding box center [258, 155] width 106 height 13
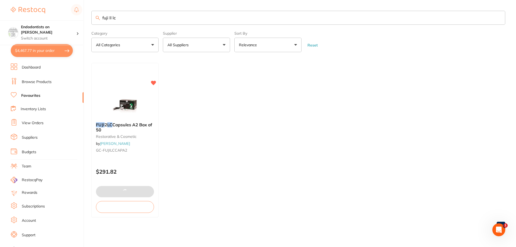
drag, startPoint x: 126, startPoint y: 17, endPoint x: 39, endPoint y: 10, distance: 87.3
click at [39, 10] on div "$4,467.77 Endodontists on [PERSON_NAME] Switch account Endodontists on [PERSON_…" at bounding box center [258, 123] width 516 height 247
type input "H31RS314012"
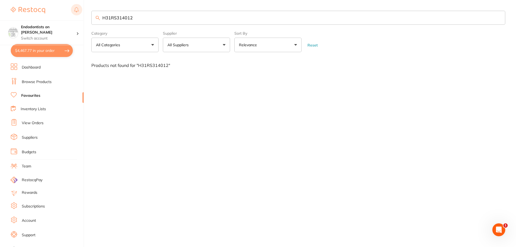
drag, startPoint x: 142, startPoint y: 16, endPoint x: 81, endPoint y: 12, distance: 61.1
click at [82, 12] on div "$4,467.77 Endodontists on [PERSON_NAME] Switch account Endodontists on [PERSON_…" at bounding box center [258, 123] width 516 height 247
click at [34, 81] on link "Browse Products" at bounding box center [37, 81] width 30 height 5
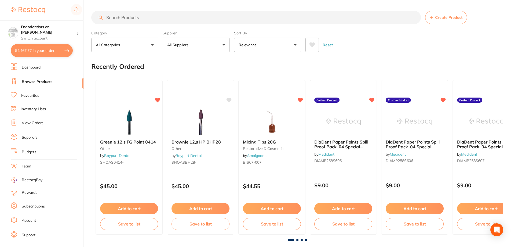
click at [117, 18] on input "search" at bounding box center [256, 17] width 330 height 13
paste input "H31RS314012"
type input "H31RS314012"
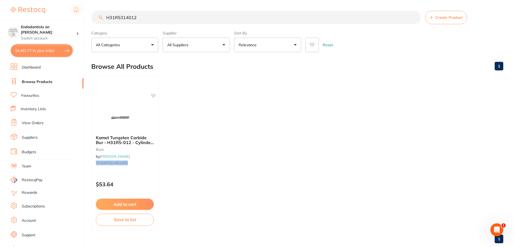
type input "H31RS314012"
